Goal: Task Accomplishment & Management: Use online tool/utility

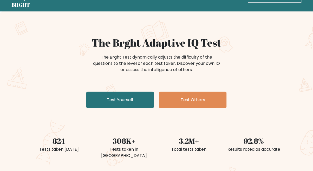
click at [139, 102] on link "Test Yourself" at bounding box center [120, 99] width 68 height 17
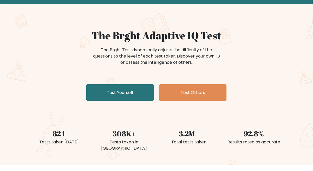
scroll to position [34, 0]
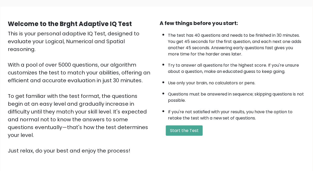
scroll to position [33, 0]
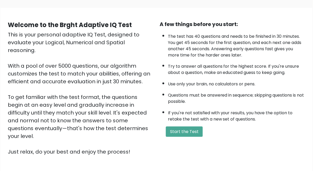
click at [184, 135] on button "Start the Test" at bounding box center [184, 131] width 37 height 10
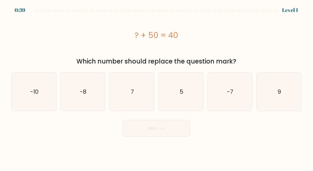
click at [34, 93] on text "-10" at bounding box center [34, 92] width 8 height 8
click at [156, 87] on input "a. -10" at bounding box center [156, 86] width 0 height 1
radio input "true"
click at [168, 132] on button "Next" at bounding box center [157, 128] width 68 height 17
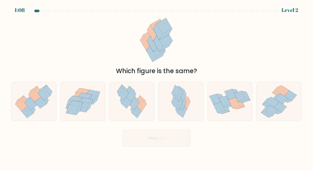
click at [45, 112] on icon at bounding box center [34, 101] width 44 height 38
click at [156, 87] on input "a." at bounding box center [156, 86] width 0 height 1
radio input "true"
click at [155, 146] on button "Next" at bounding box center [157, 138] width 68 height 17
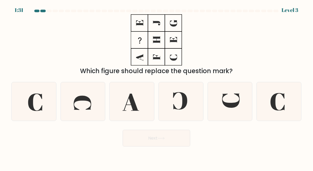
click at [217, 106] on icon at bounding box center [230, 101] width 38 height 38
click at [157, 87] on input "e." at bounding box center [156, 86] width 0 height 1
radio input "true"
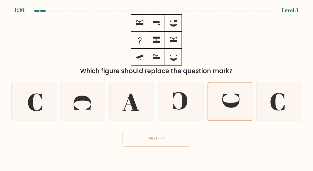
click at [167, 156] on body "1:30 Level 3" at bounding box center [156, 85] width 313 height 171
click at [182, 139] on button "Next" at bounding box center [157, 138] width 68 height 17
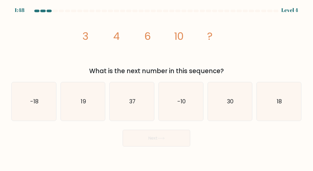
click at [290, 103] on icon "18" at bounding box center [279, 101] width 38 height 38
click at [157, 87] on input "f. 18" at bounding box center [156, 86] width 0 height 1
radio input "true"
click at [179, 145] on button "Next" at bounding box center [157, 138] width 68 height 17
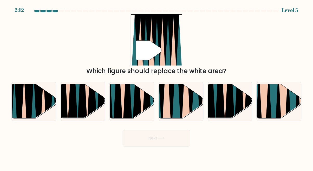
click at [184, 104] on icon at bounding box center [186, 83] width 10 height 89
click at [157, 87] on input "d." at bounding box center [156, 86] width 0 height 1
radio input "true"
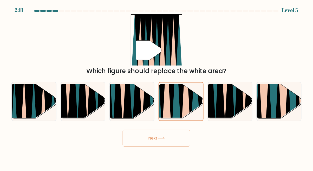
click at [174, 136] on button "Next" at bounding box center [157, 138] width 68 height 17
